Goal: Check status: Check status

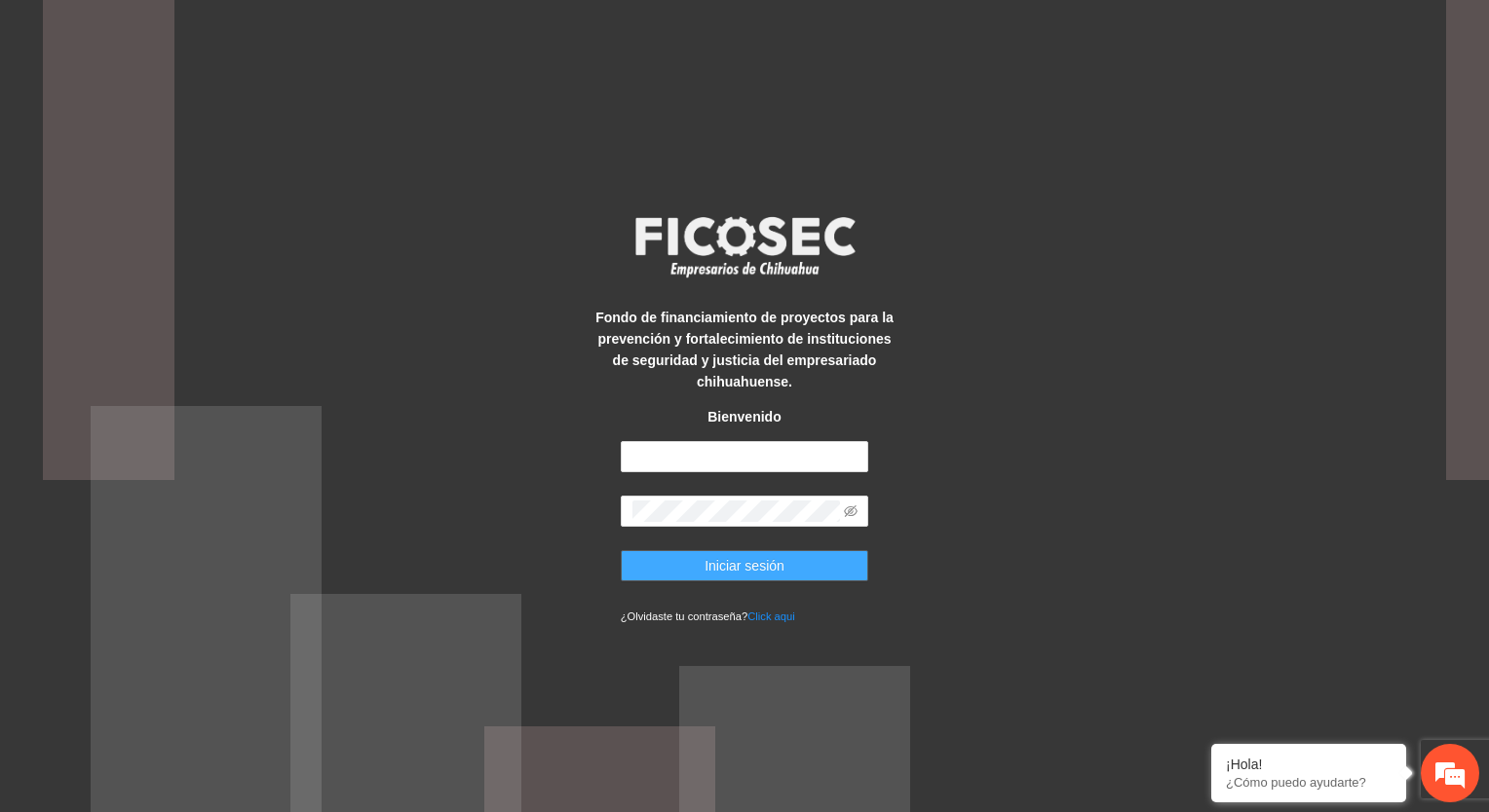
type input "**********"
click at [741, 576] on span "Iniciar sesión" at bounding box center [744, 566] width 80 height 22
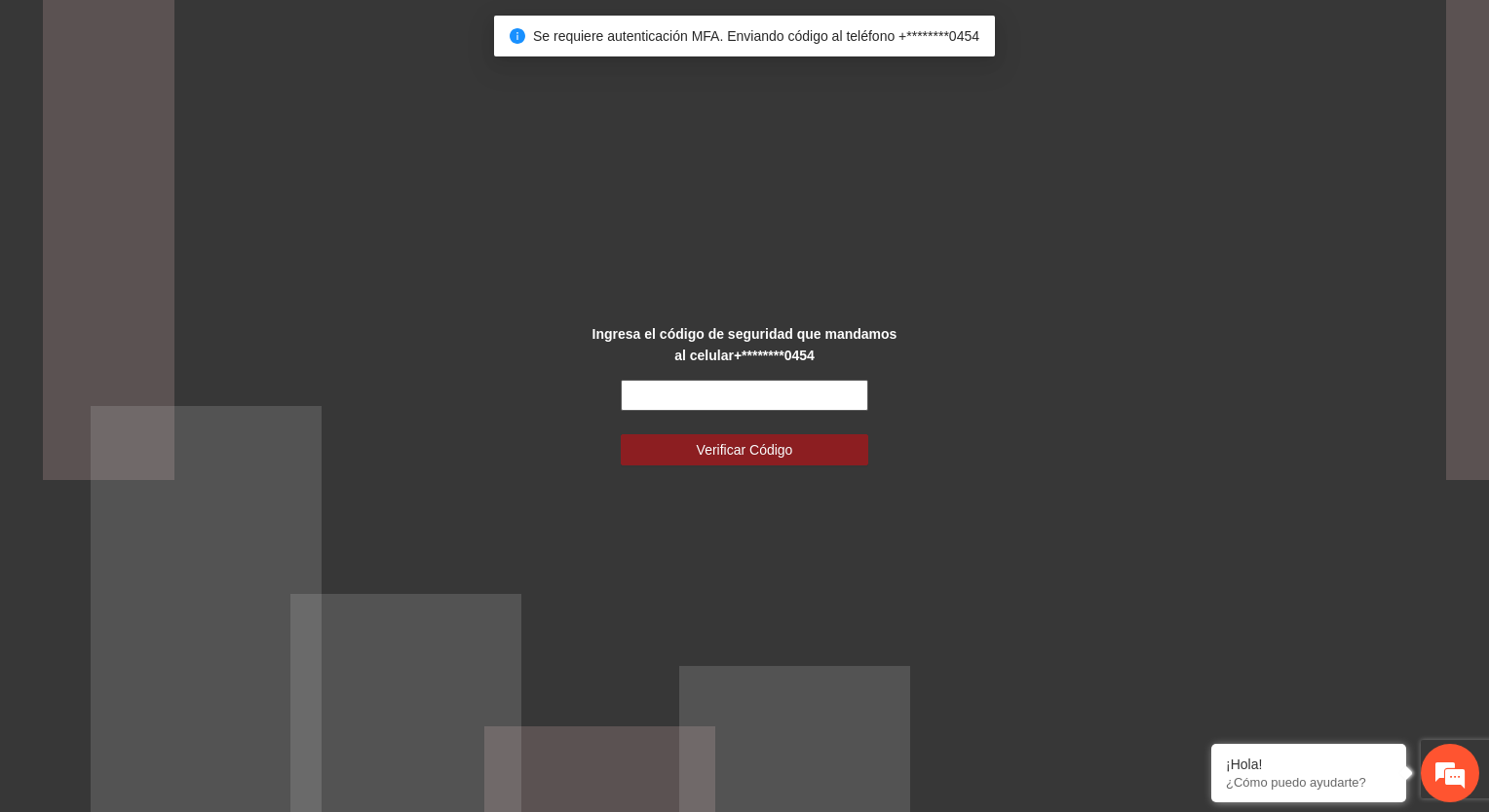
click at [716, 399] on input "text" at bounding box center [744, 396] width 248 height 31
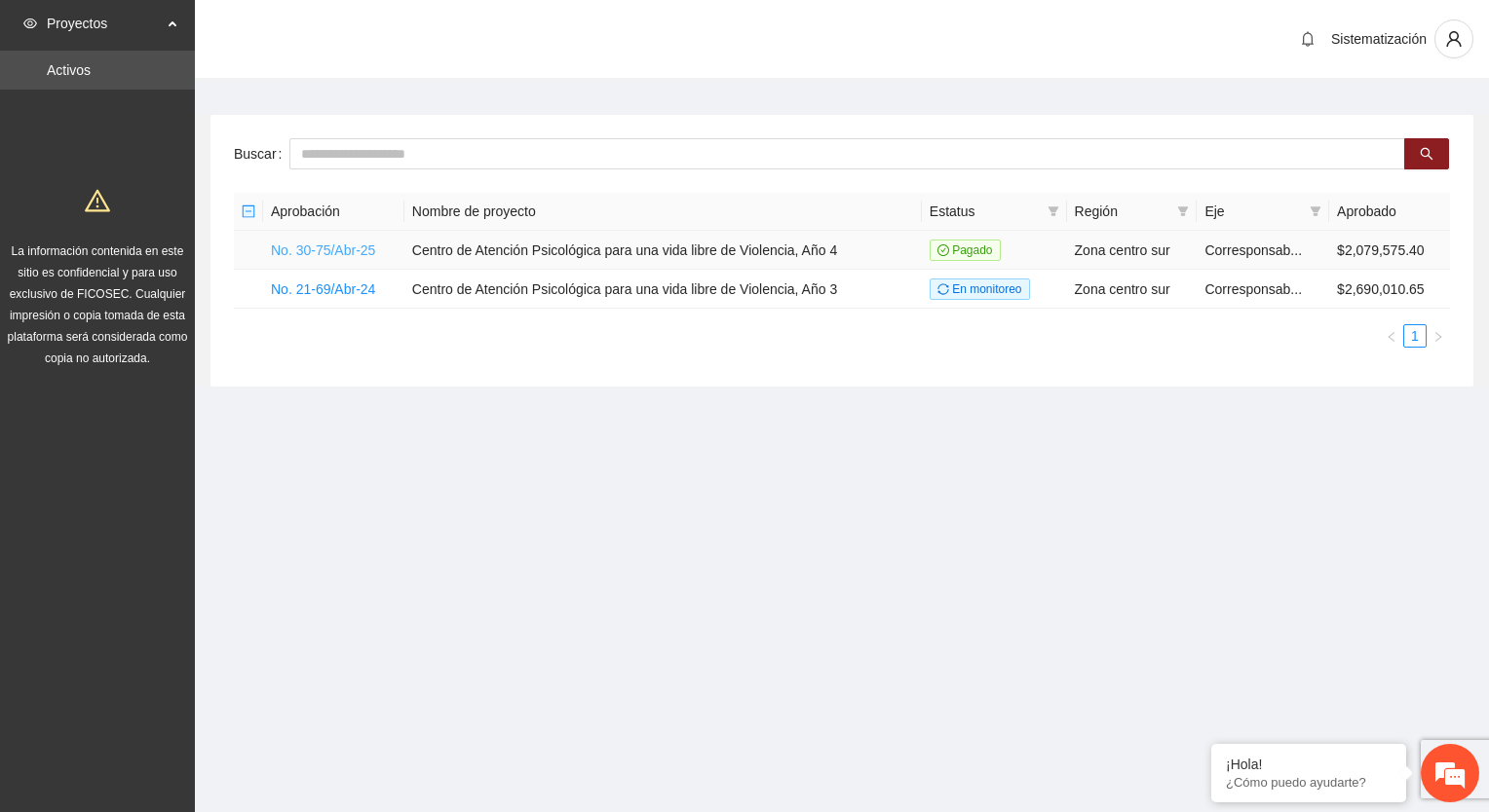
click at [318, 251] on link "No. 30-75/Abr-25" at bounding box center [323, 250] width 104 height 16
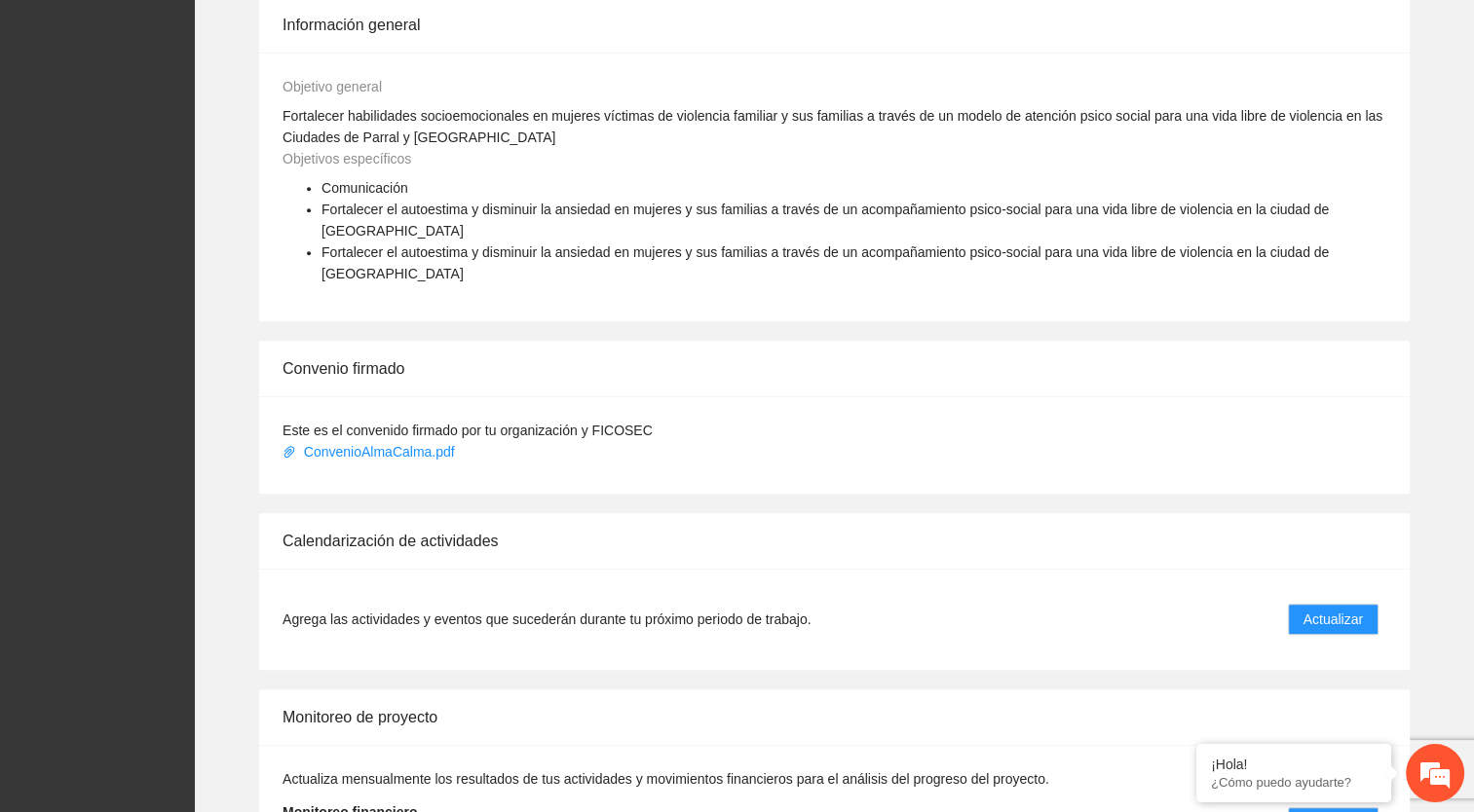
scroll to position [1032, 0]
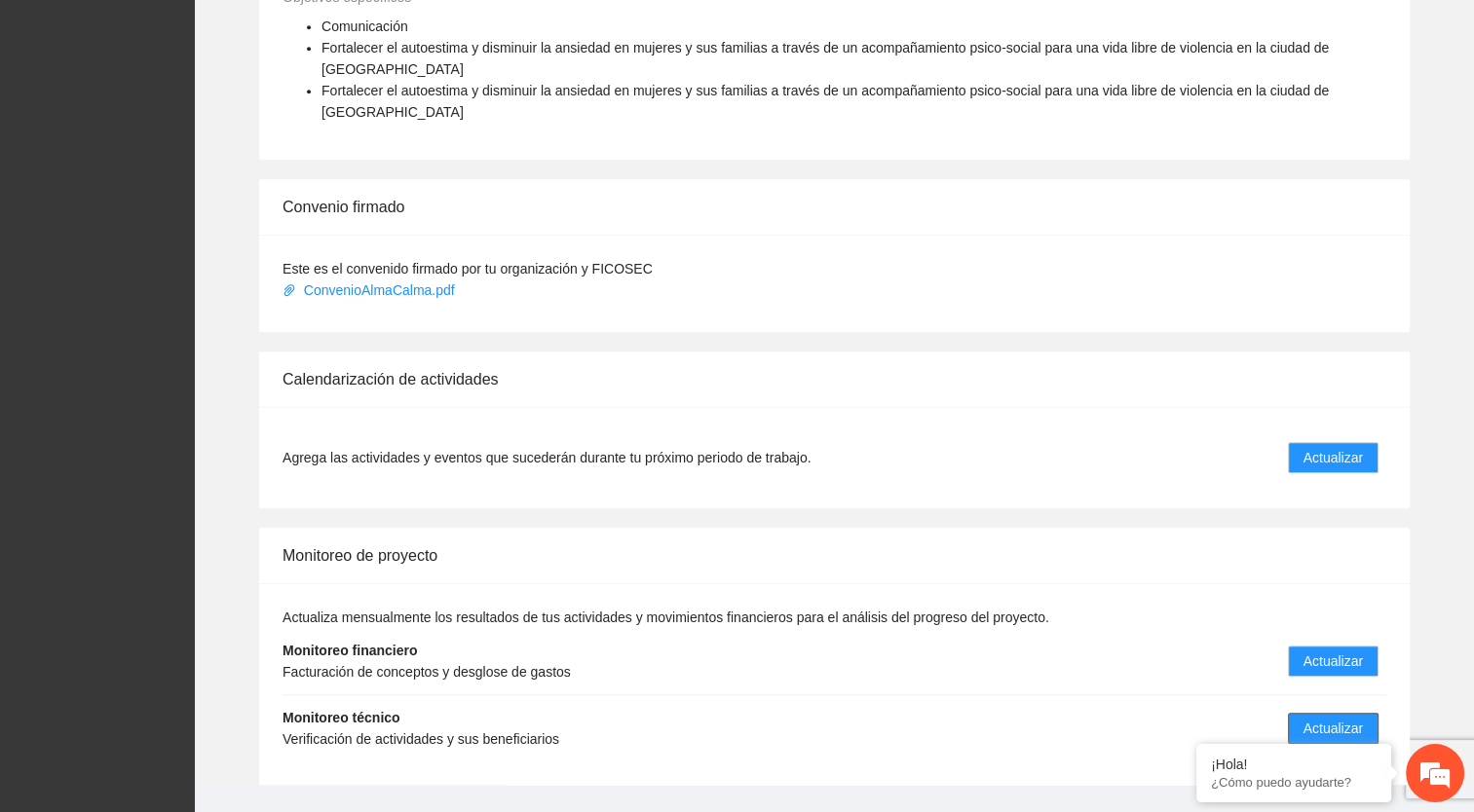
click at [1316, 718] on span "Actualizar" at bounding box center [1333, 728] width 59 height 22
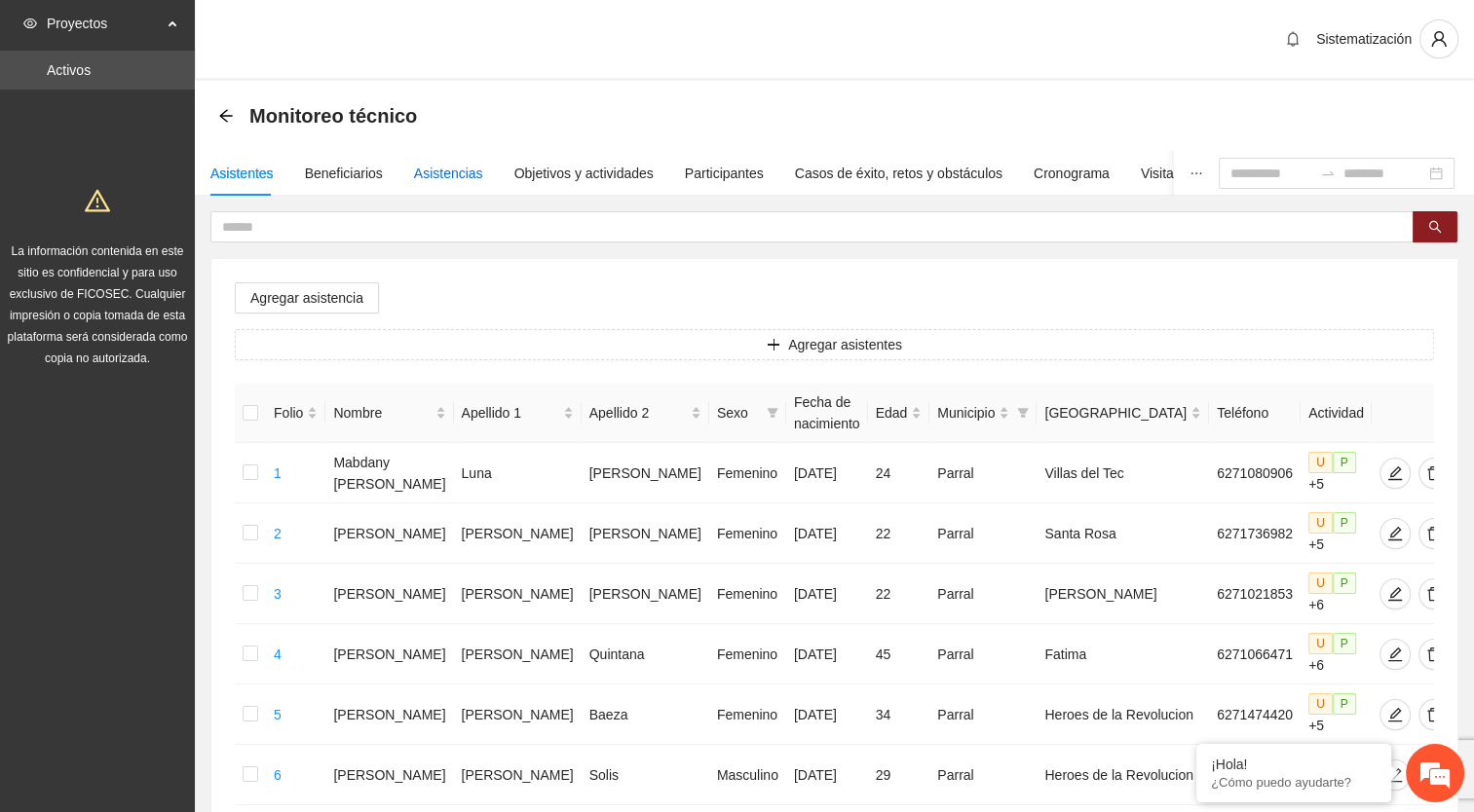
click at [442, 177] on div "Asistencias" at bounding box center [449, 173] width 69 height 22
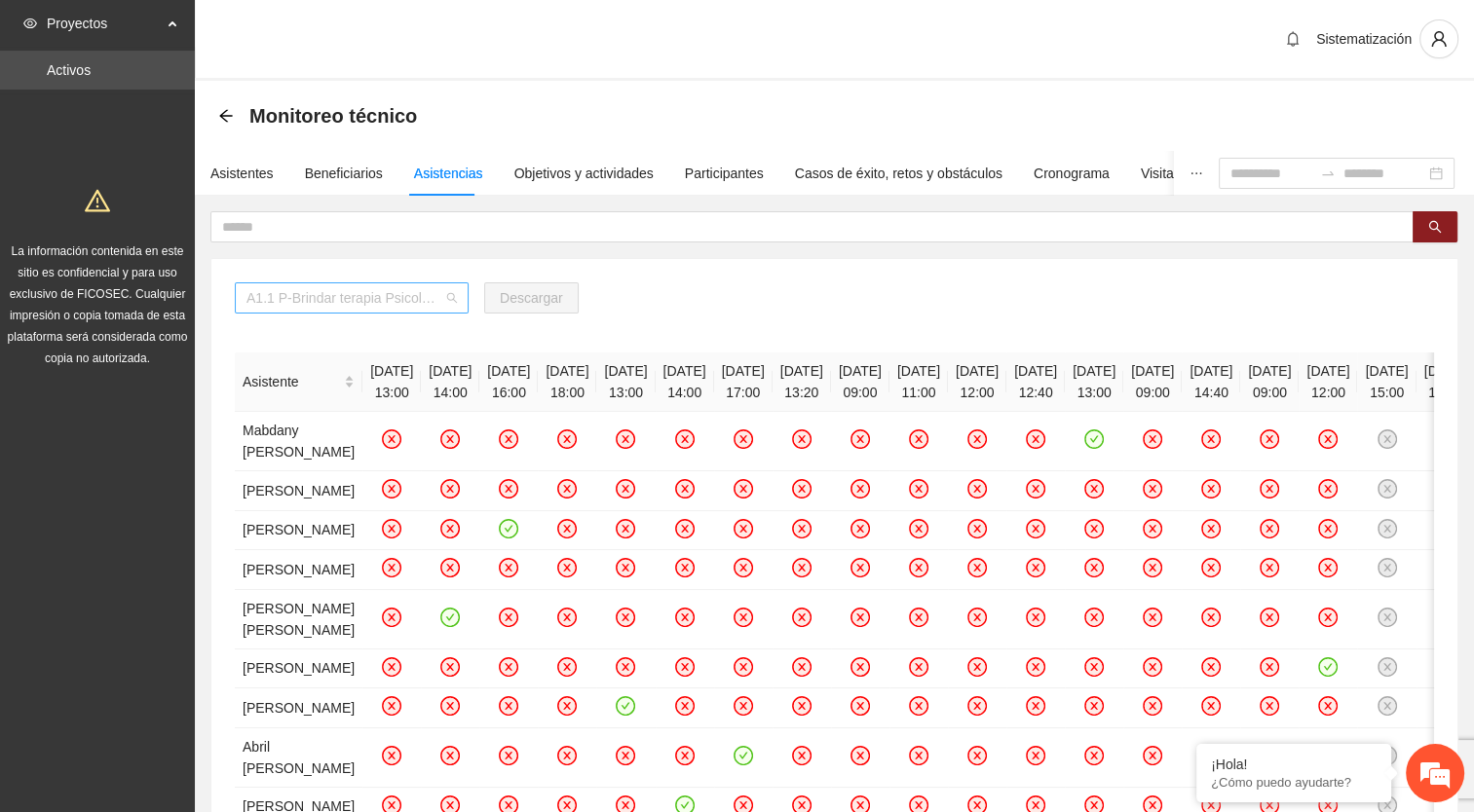
click at [393, 299] on span "A1.1 P-Brindar terapia Psicológica en Parral" at bounding box center [352, 298] width 211 height 30
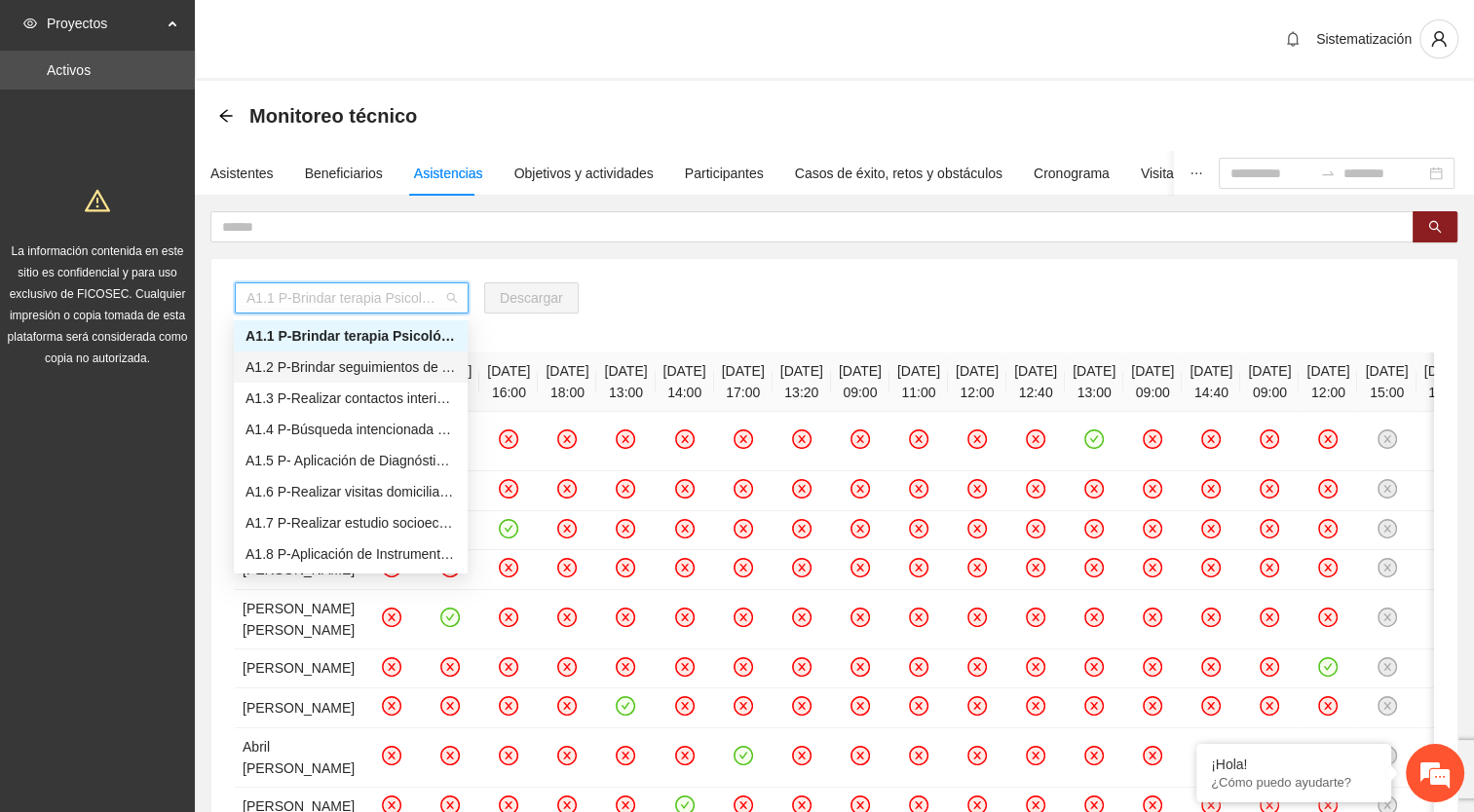
click at [375, 375] on div "A1.2 P-Brindar seguimientos de Trabajo Social en Parral" at bounding box center [351, 367] width 211 height 22
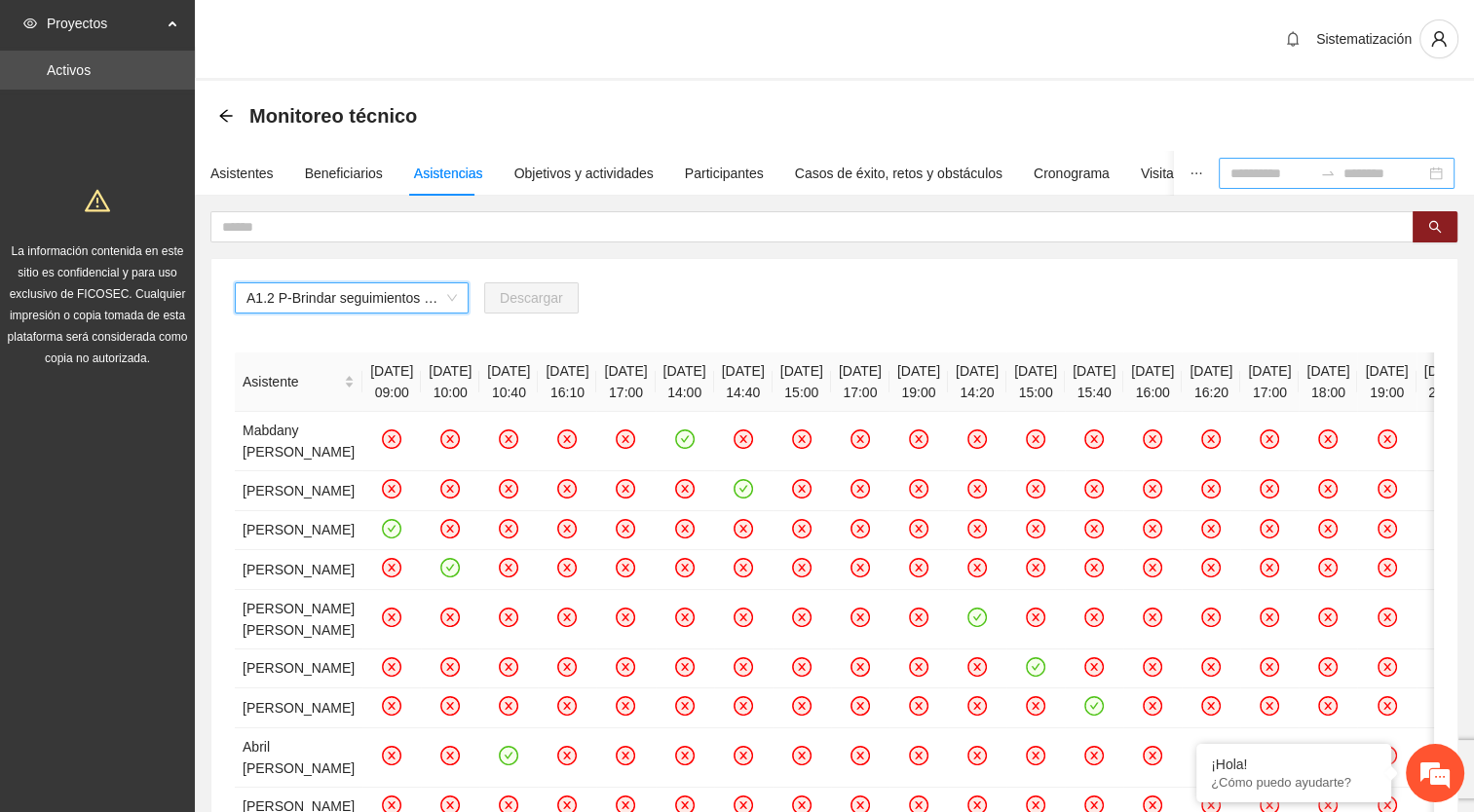
click at [1274, 177] on input at bounding box center [1271, 173] width 82 height 22
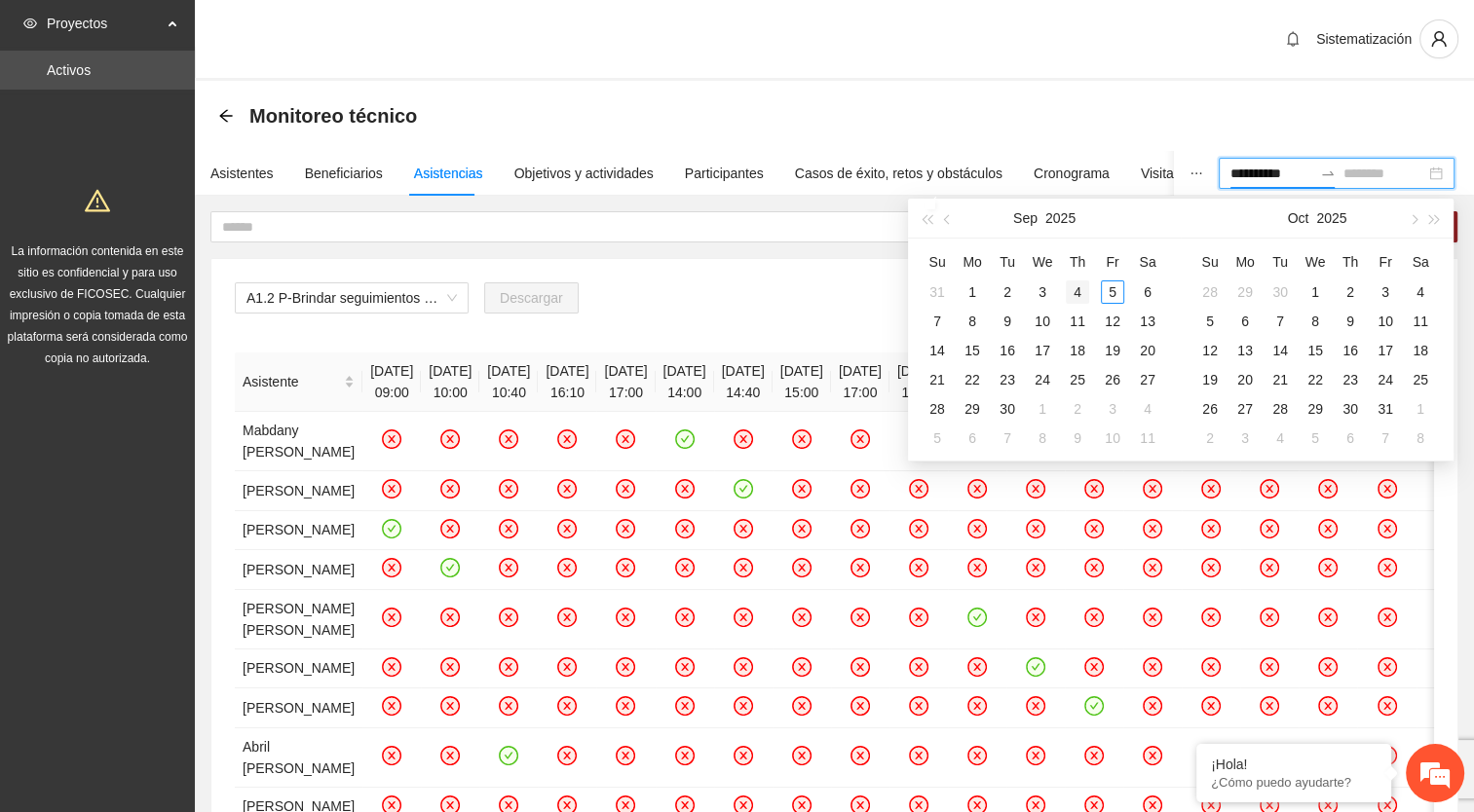
type input "**********"
click at [946, 232] on button "button" at bounding box center [948, 219] width 22 height 39
type input "**********"
click at [1115, 290] on div "1" at bounding box center [1113, 292] width 24 height 24
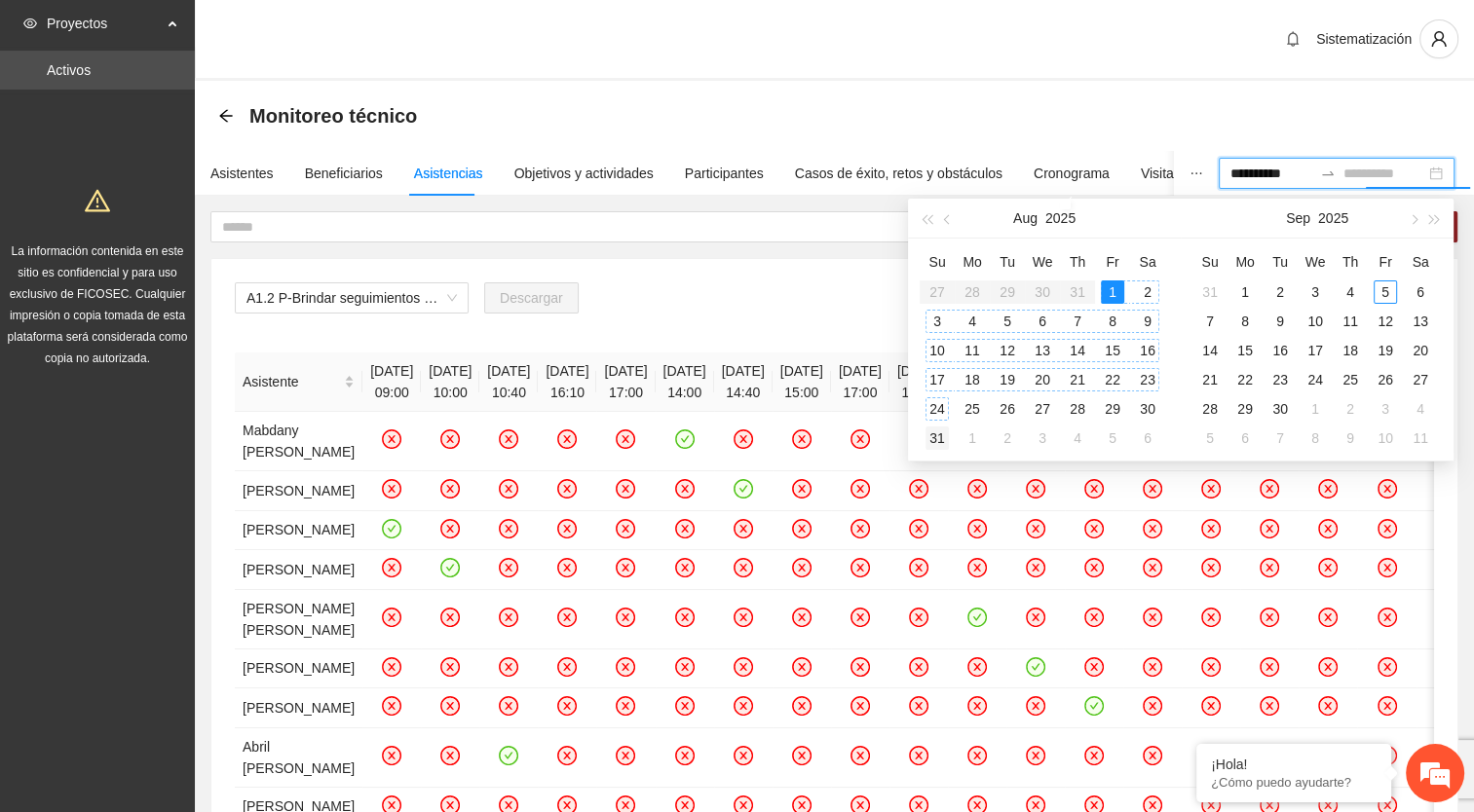
type input "**********"
click at [934, 437] on div "31" at bounding box center [937, 438] width 24 height 24
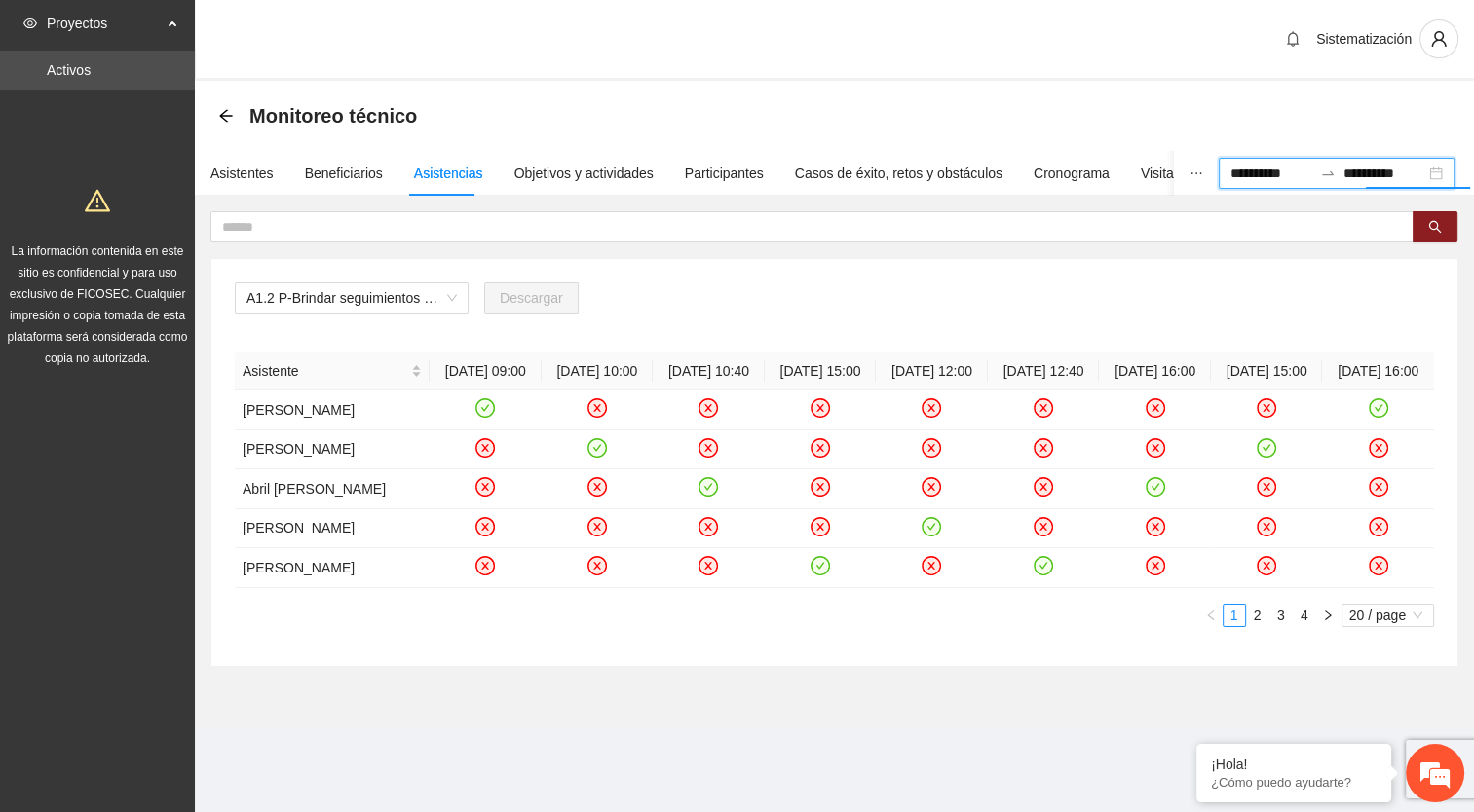
scroll to position [7, 0]
click at [1258, 626] on link "2" at bounding box center [1258, 616] width 22 height 22
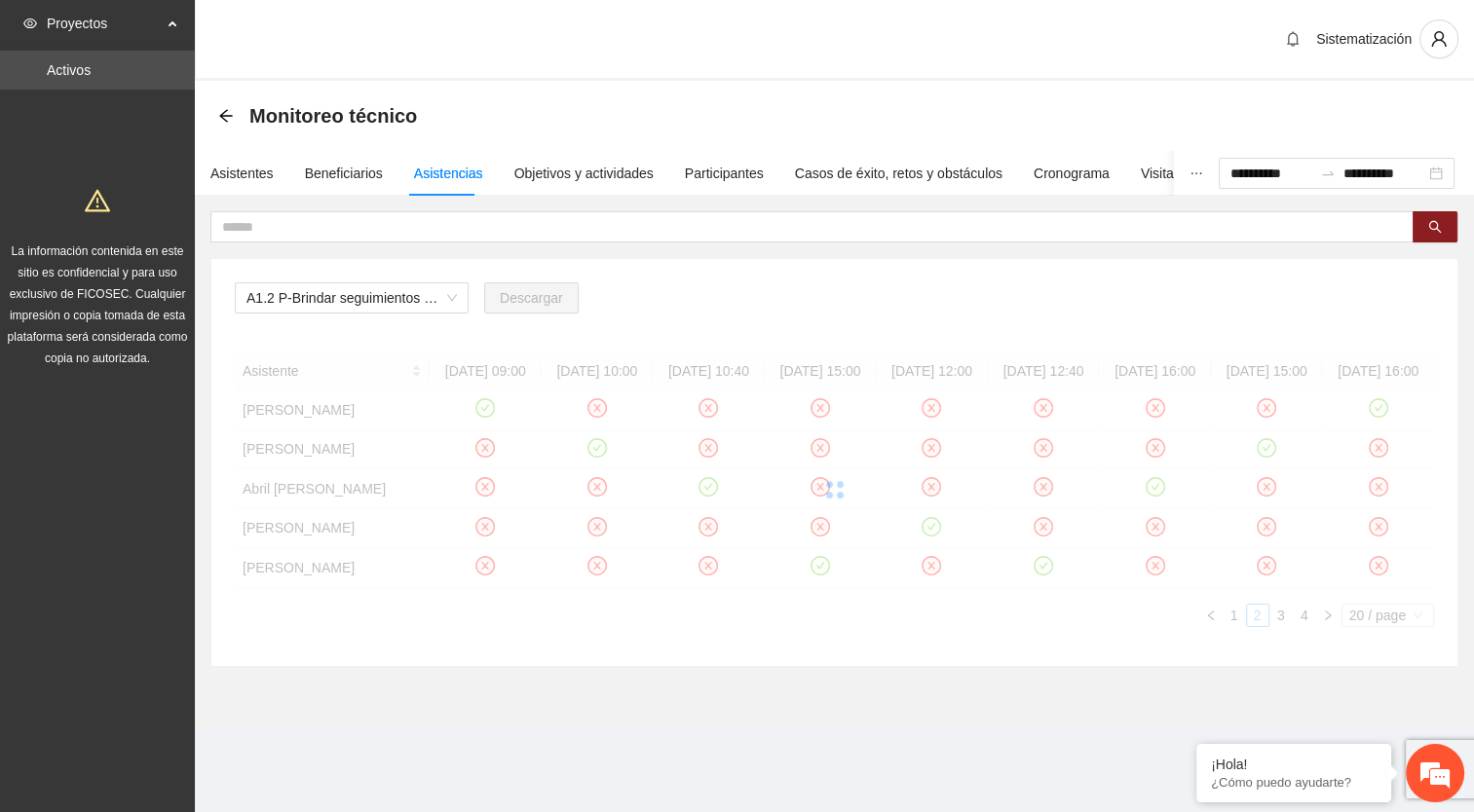
scroll to position [6, 0]
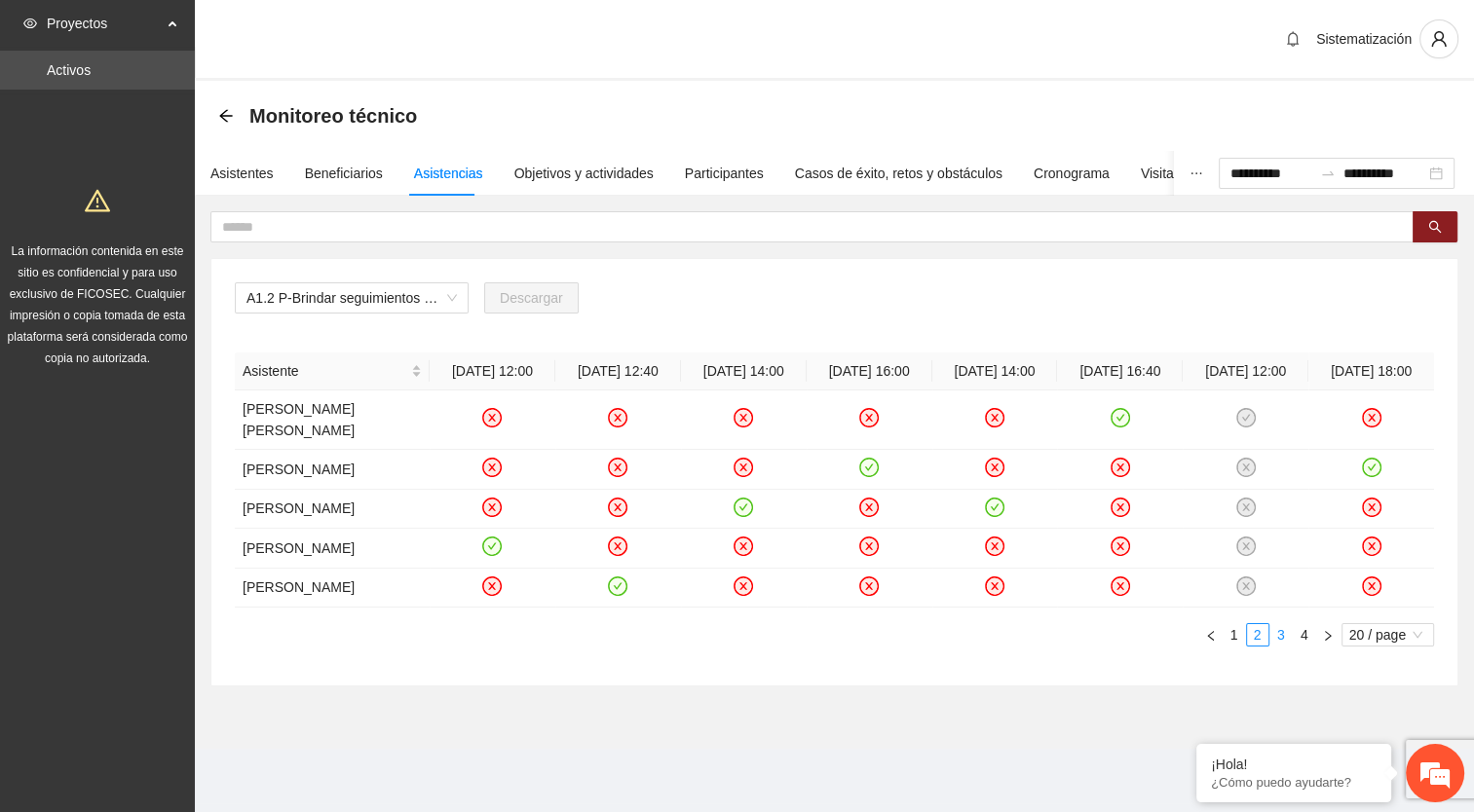
click at [1282, 644] on link "3" at bounding box center [1281, 635] width 22 height 22
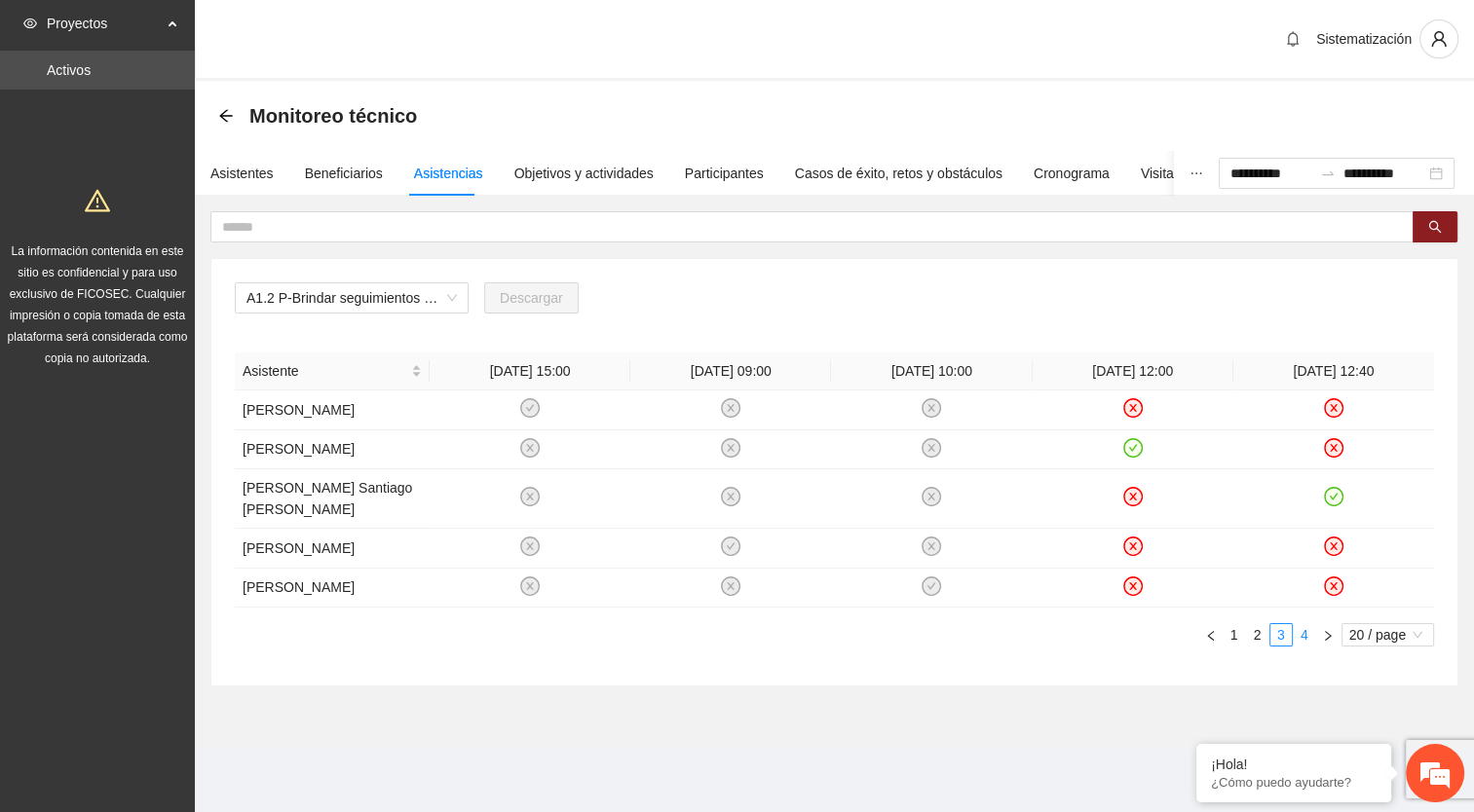
click at [1312, 641] on link "4" at bounding box center [1305, 635] width 22 height 22
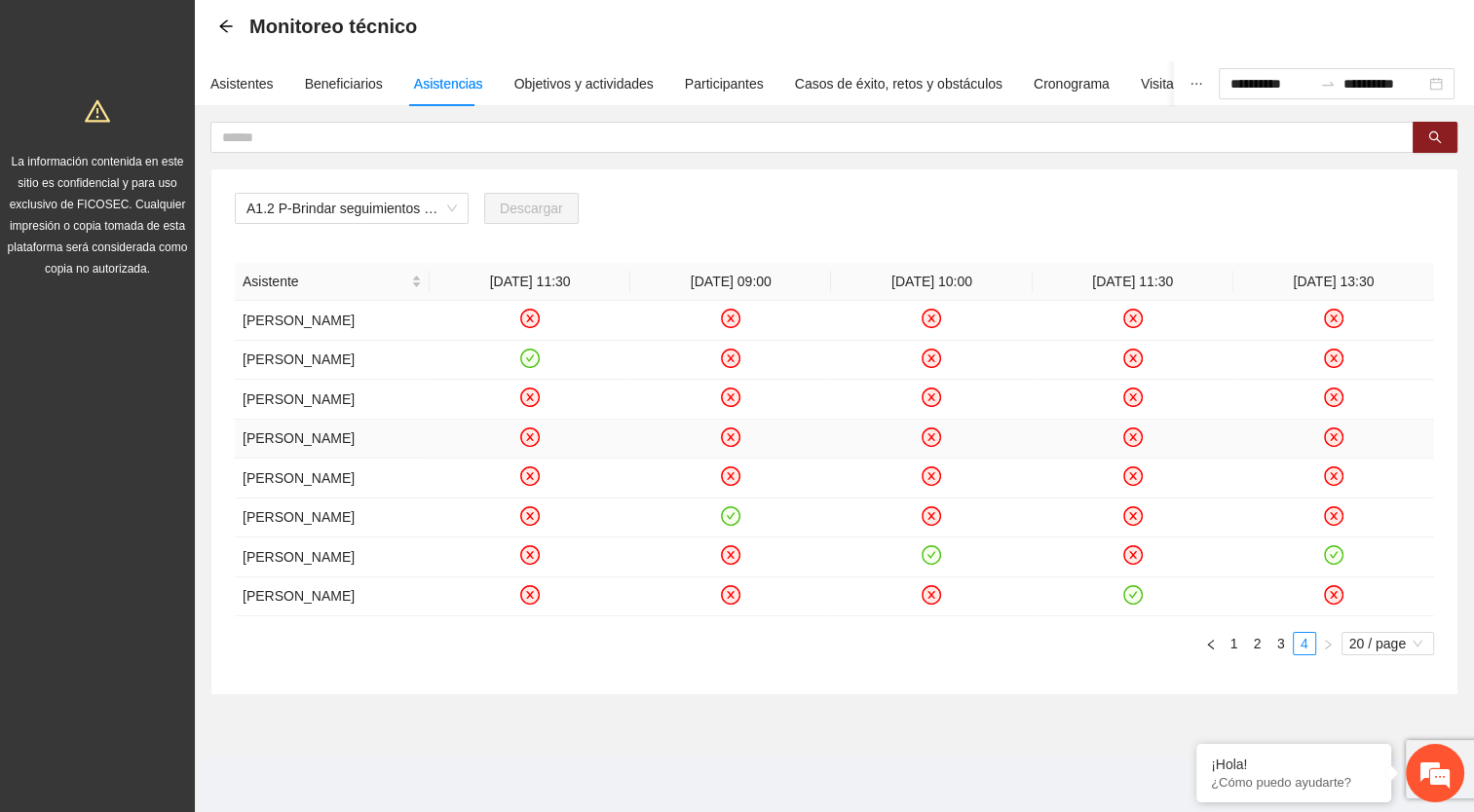
scroll to position [183, 0]
